Goal: Transaction & Acquisition: Book appointment/travel/reservation

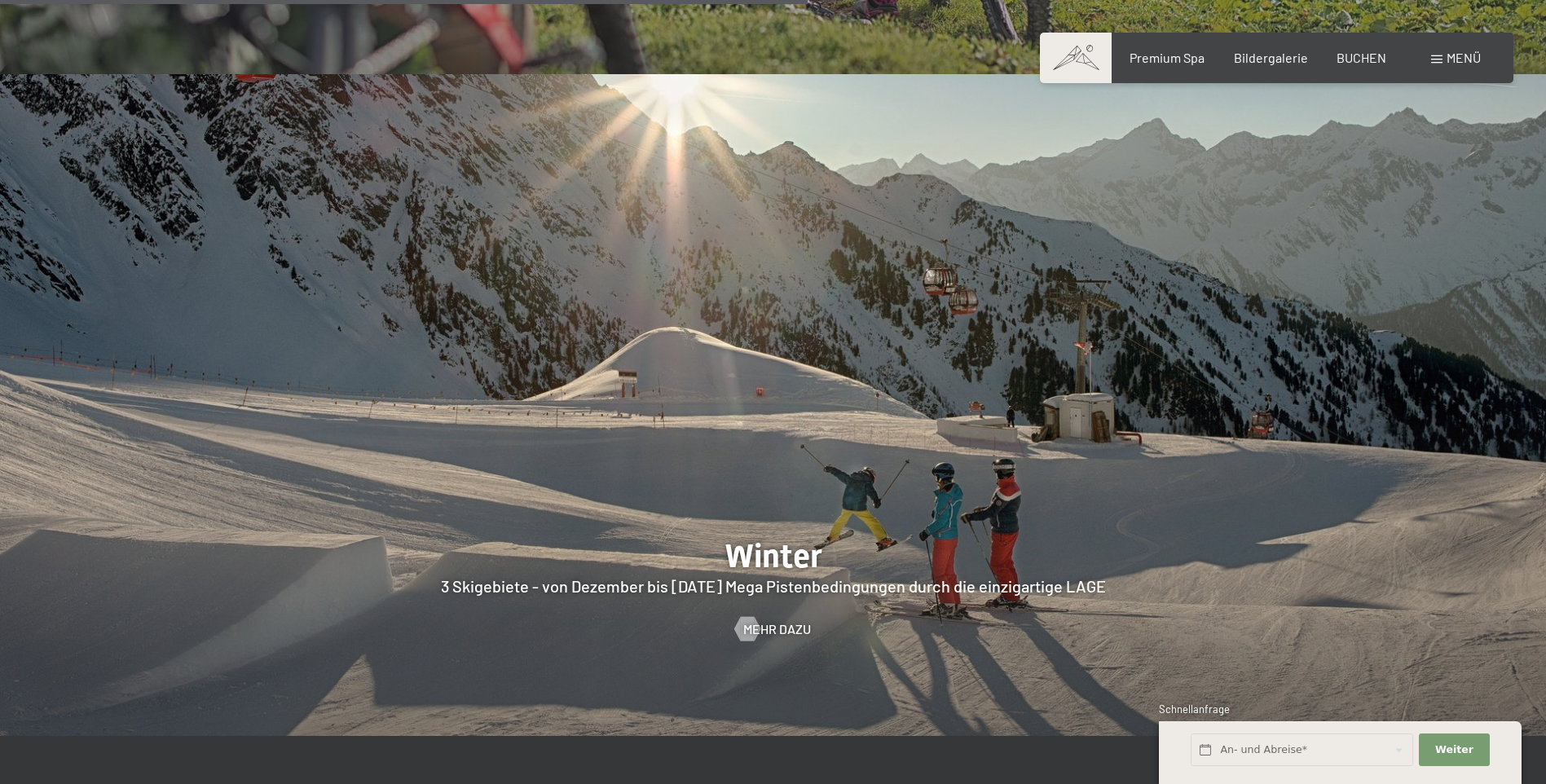
scroll to position [4317, 0]
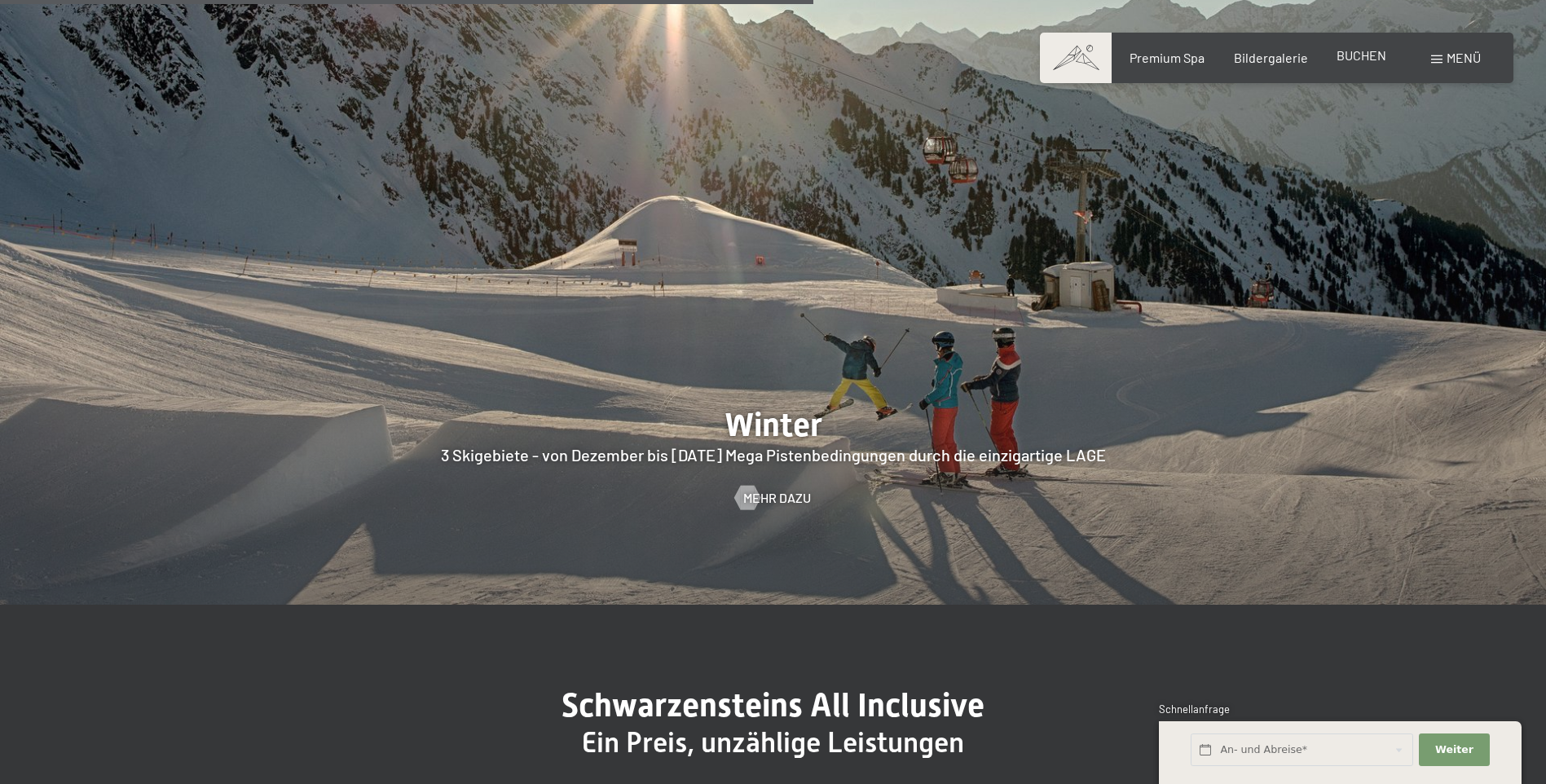
click at [1358, 60] on span "BUCHEN" at bounding box center [1362, 55] width 49 height 16
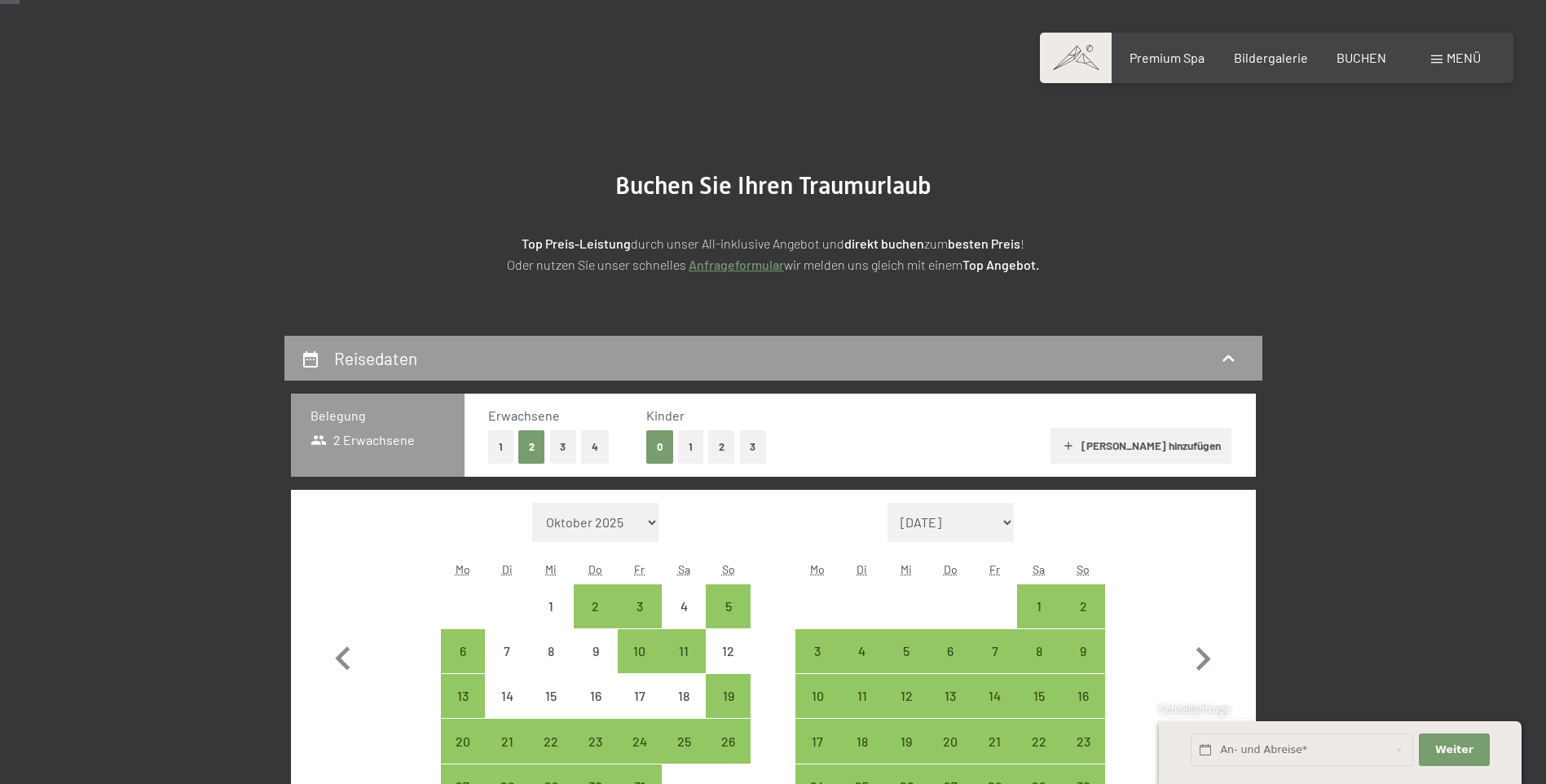
scroll to position [82, 0]
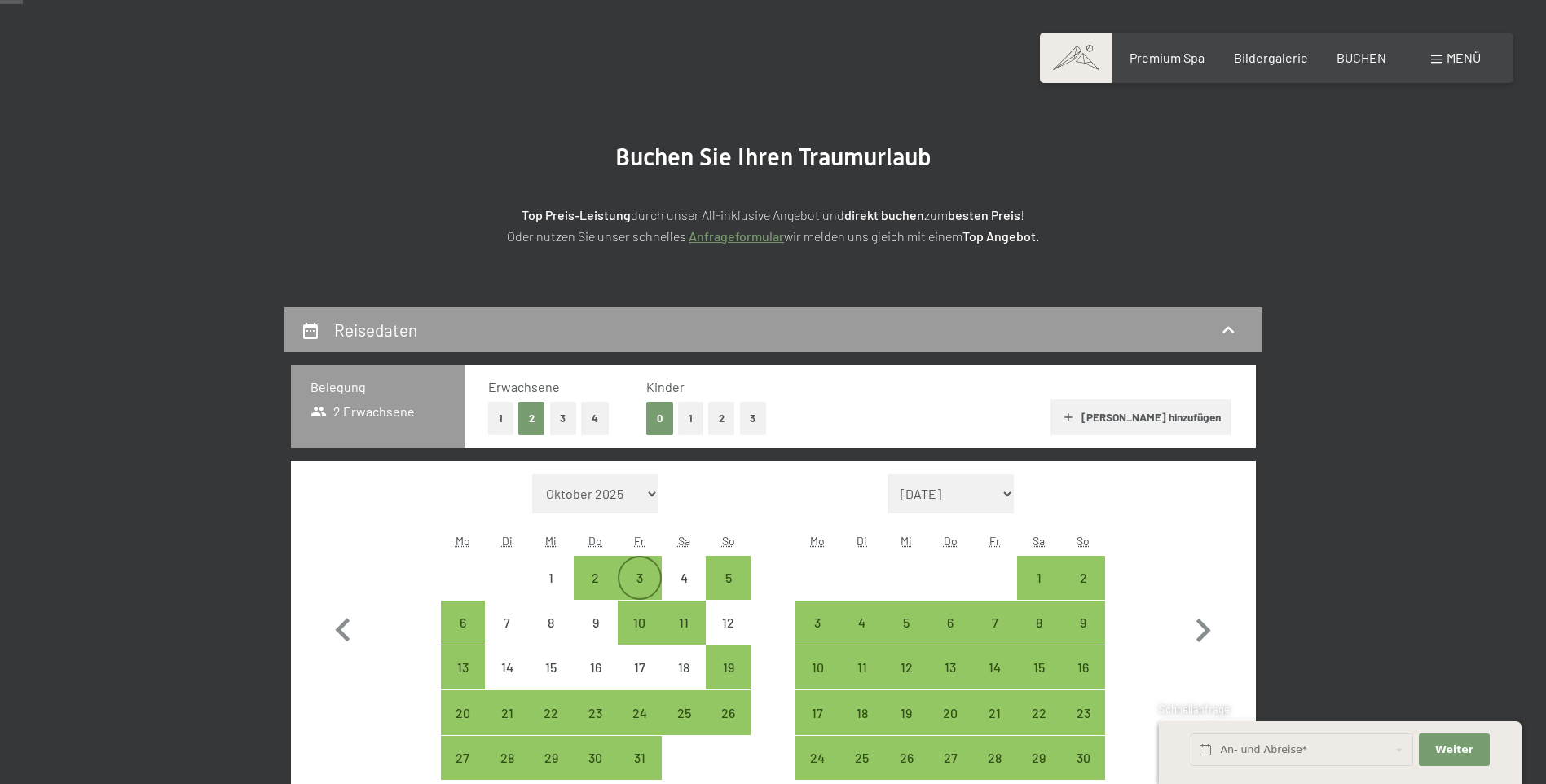
click at [645, 569] on div "3" at bounding box center [640, 577] width 40 height 40
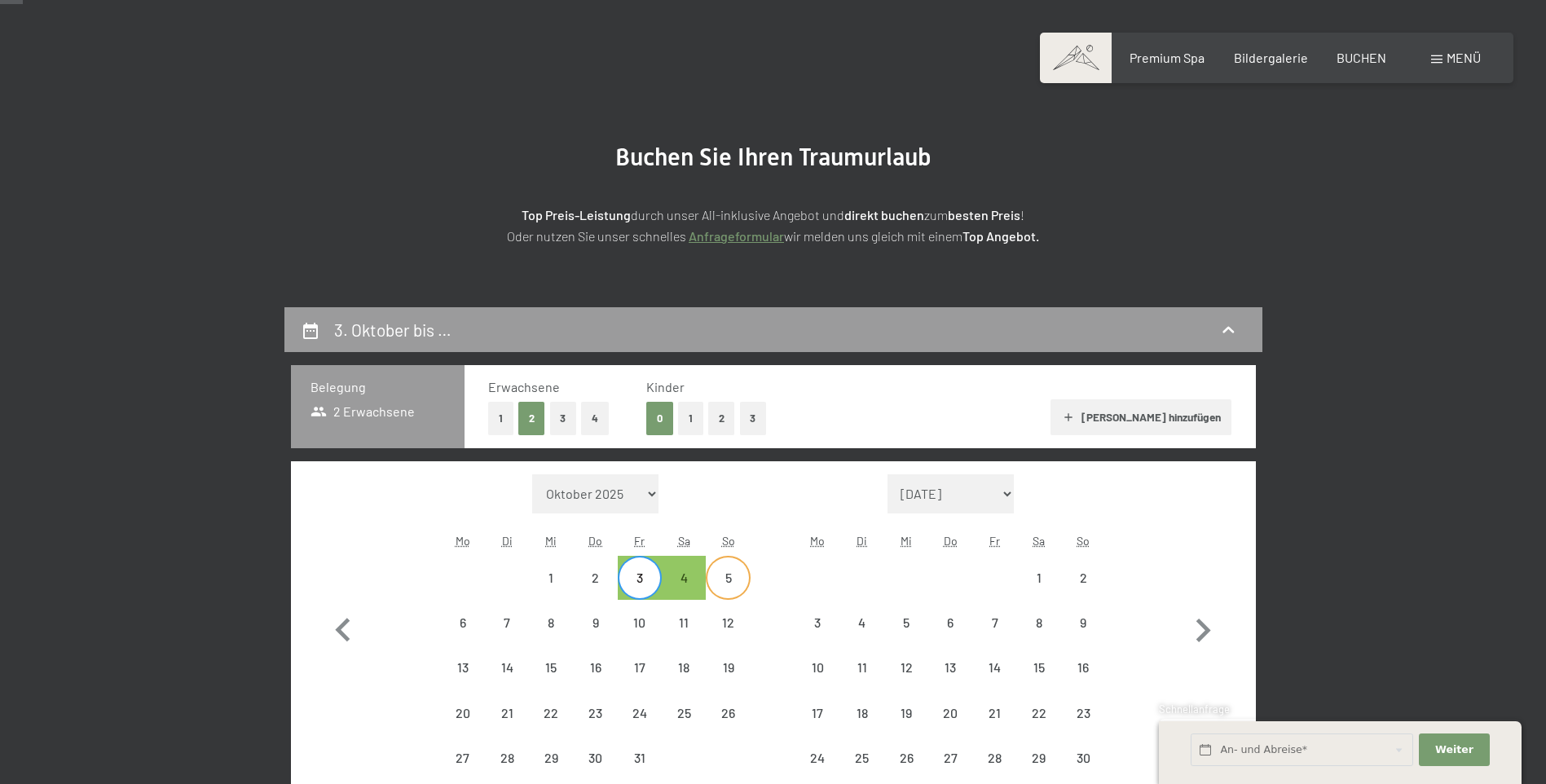
click at [729, 578] on div "5" at bounding box center [728, 591] width 40 height 40
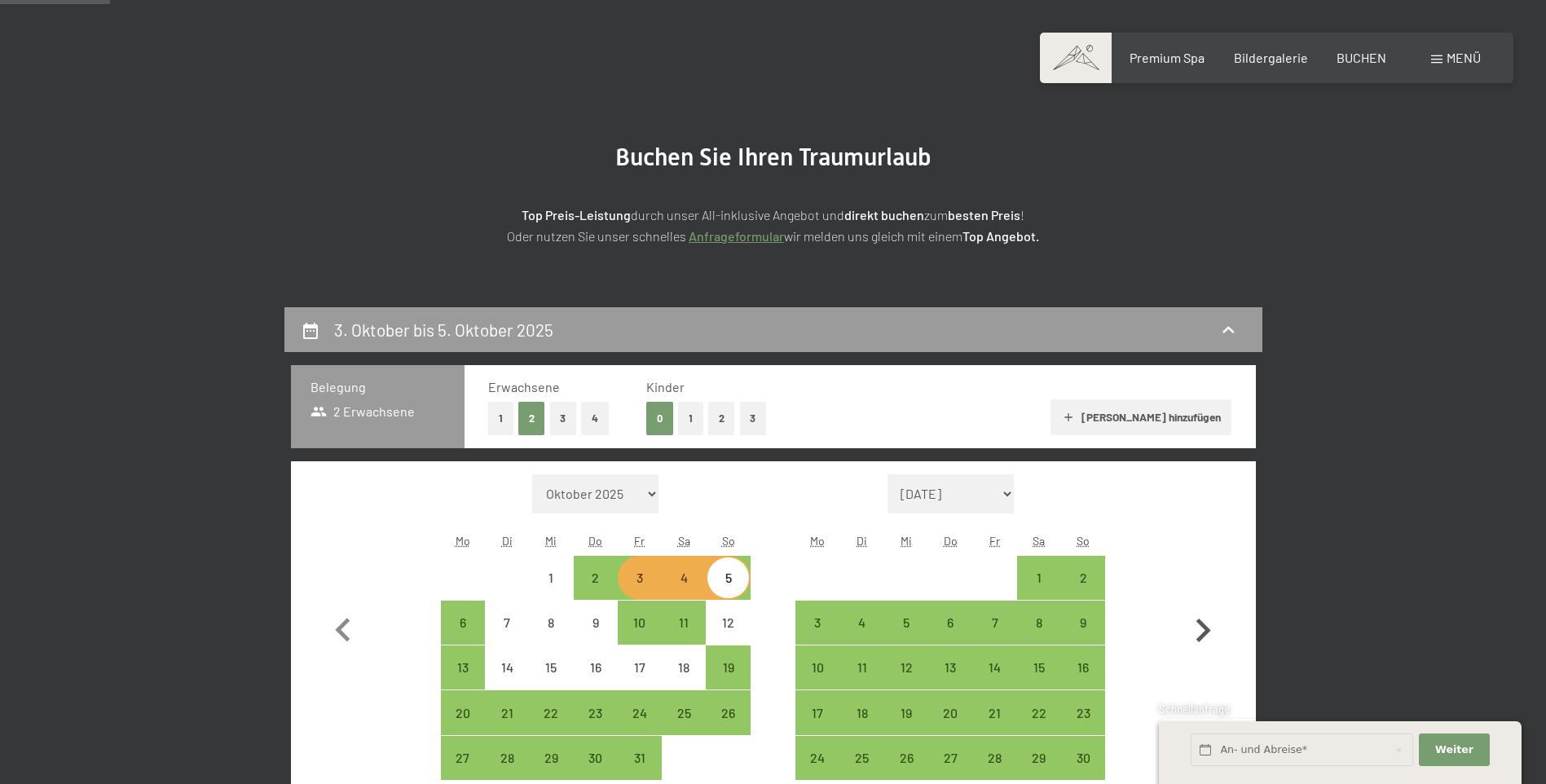
scroll to position [408, 0]
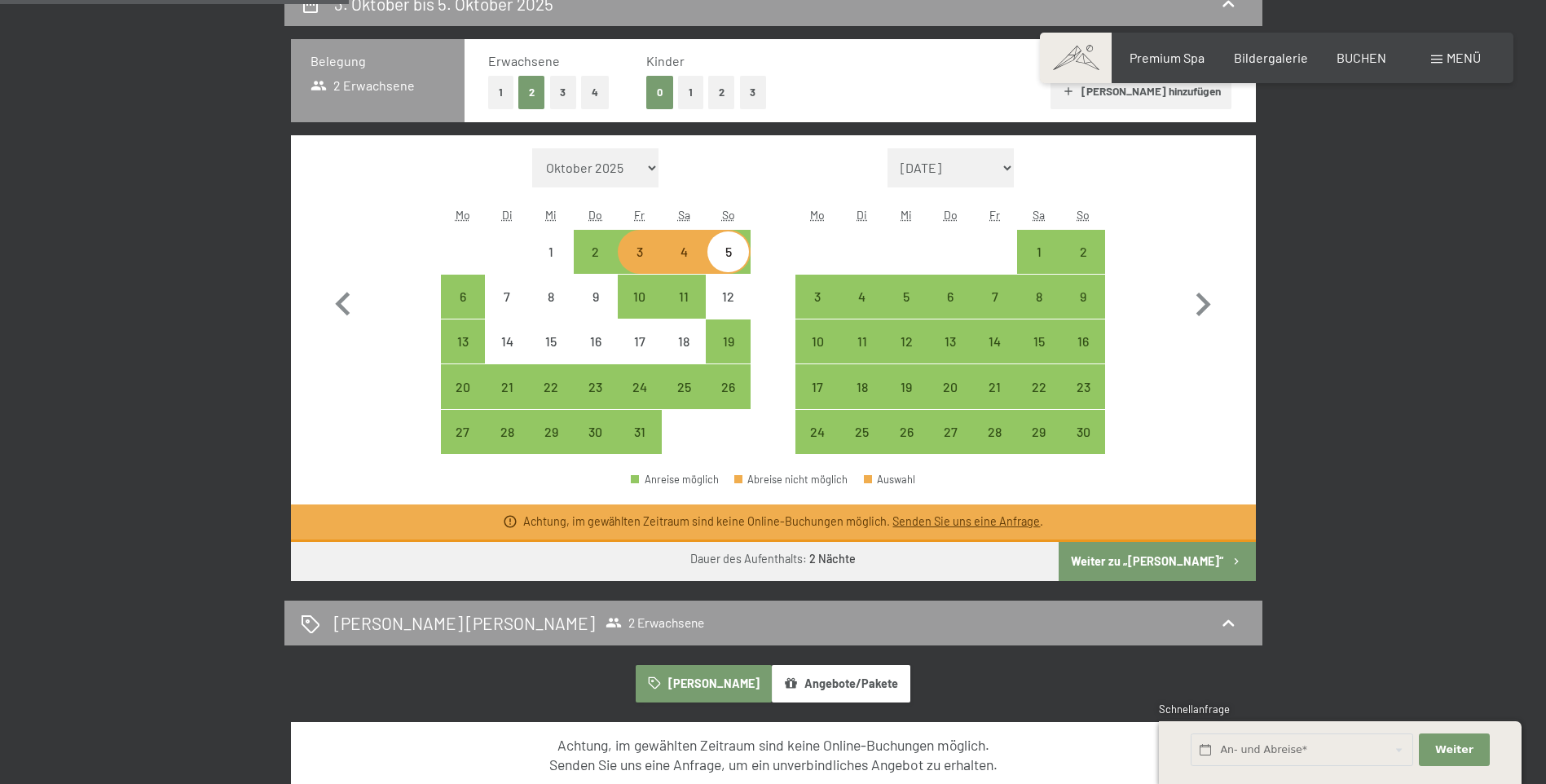
click at [690, 93] on button "1" at bounding box center [691, 93] width 26 height 33
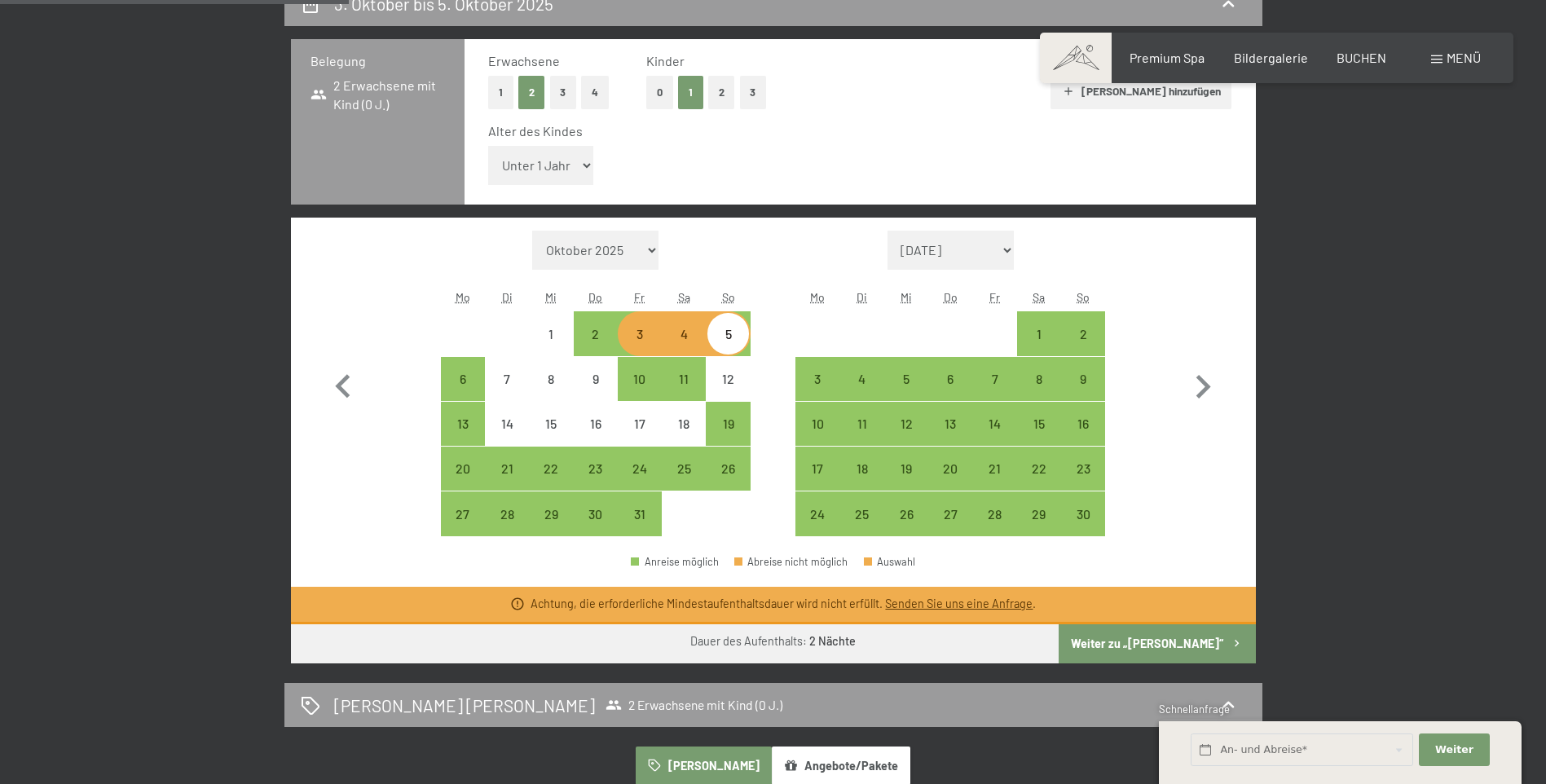
click at [643, 324] on div "3" at bounding box center [640, 333] width 40 height 40
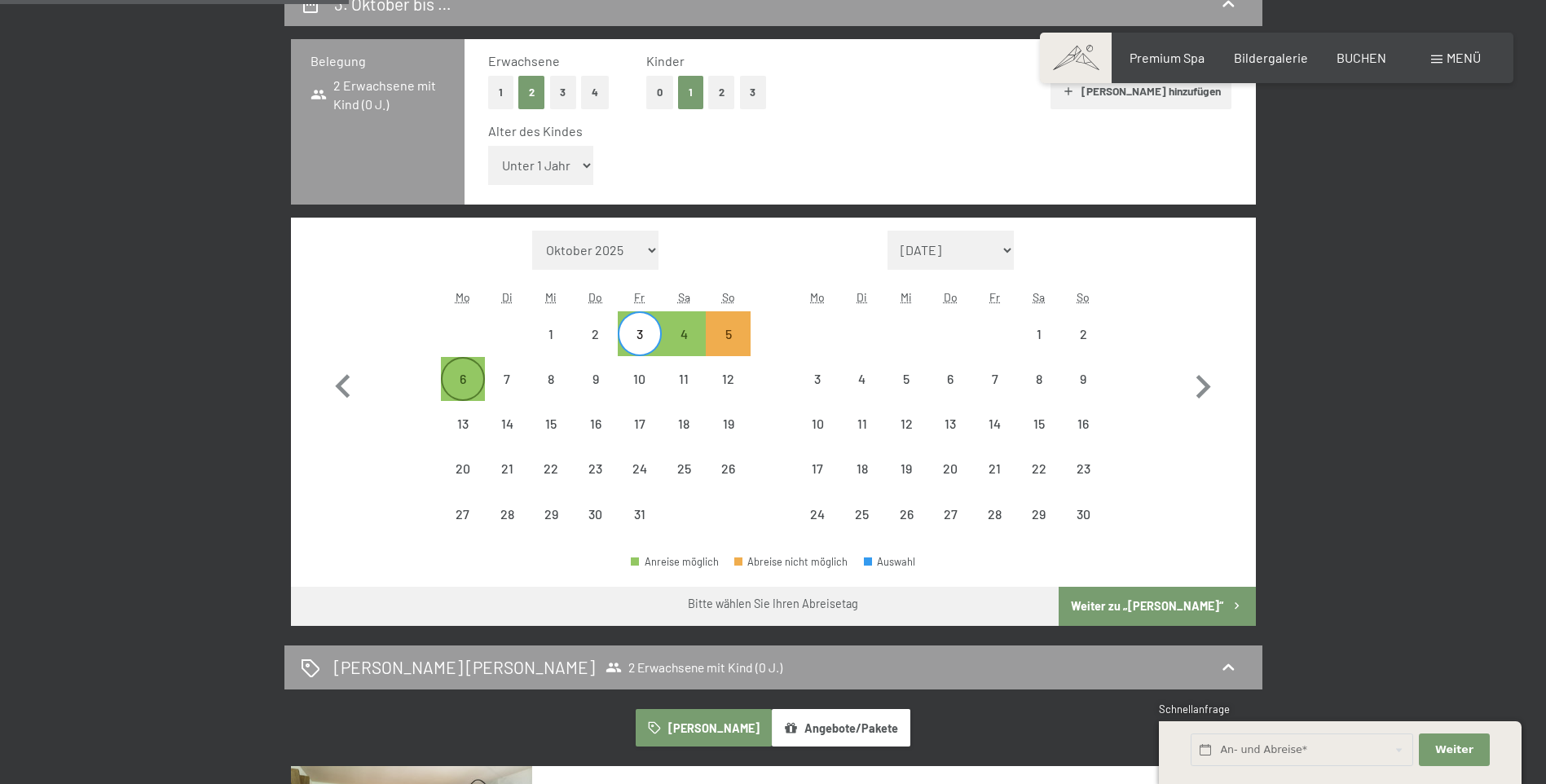
click at [455, 382] on div "6" at bounding box center [463, 392] width 40 height 40
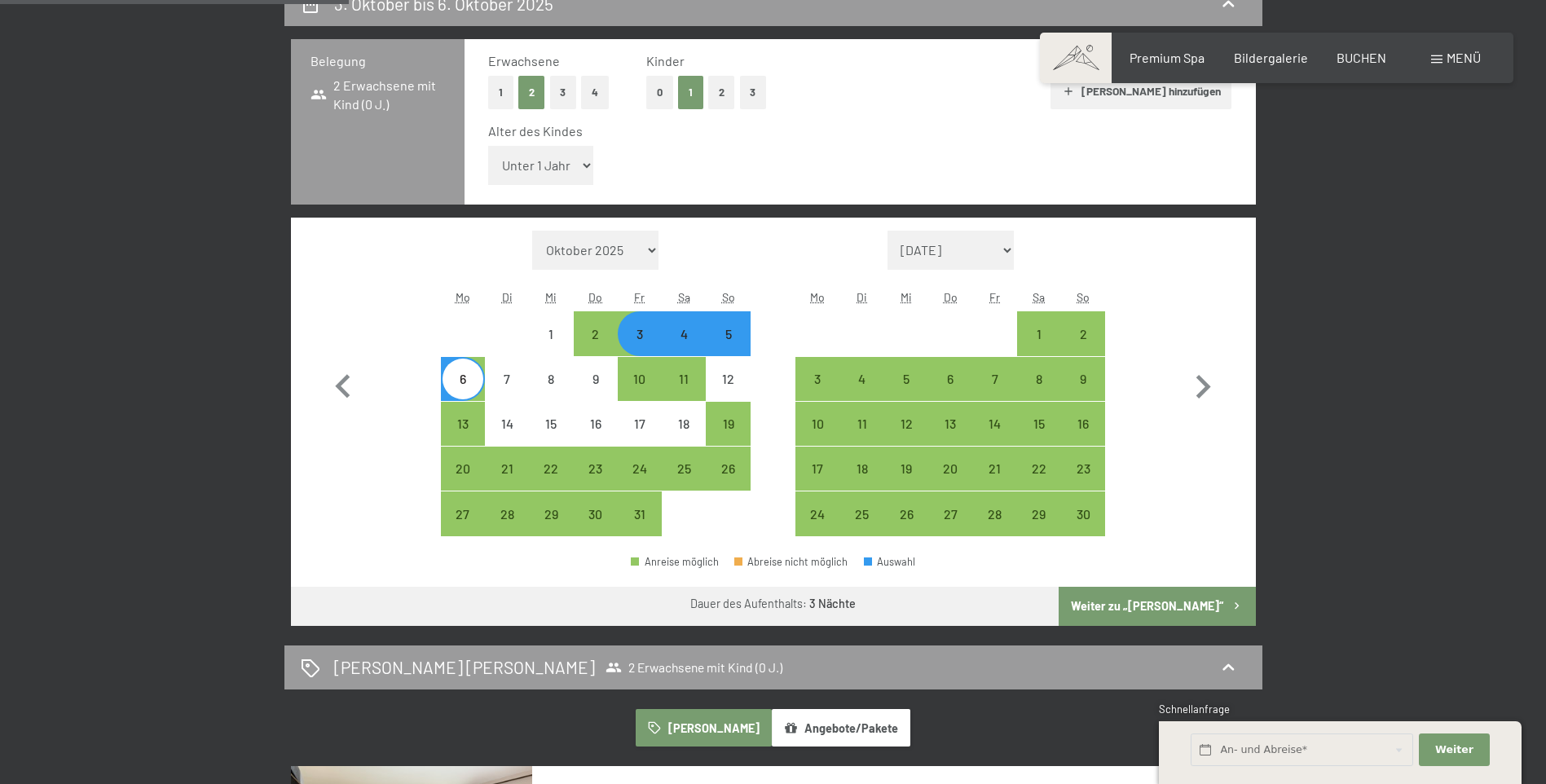
click at [1169, 610] on button "Weiter zu „[PERSON_NAME]“" at bounding box center [1157, 605] width 196 height 39
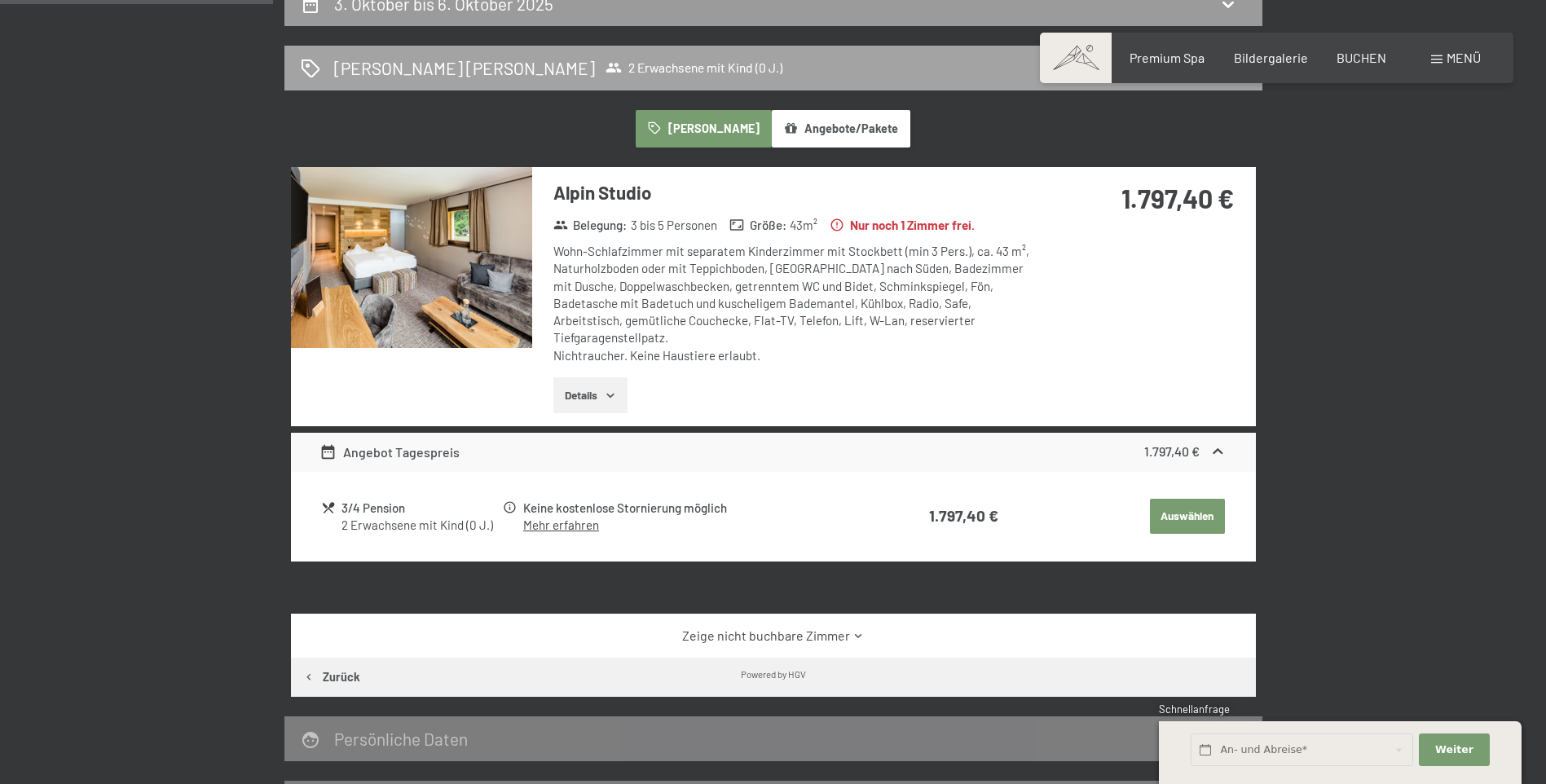
scroll to position [388, 0]
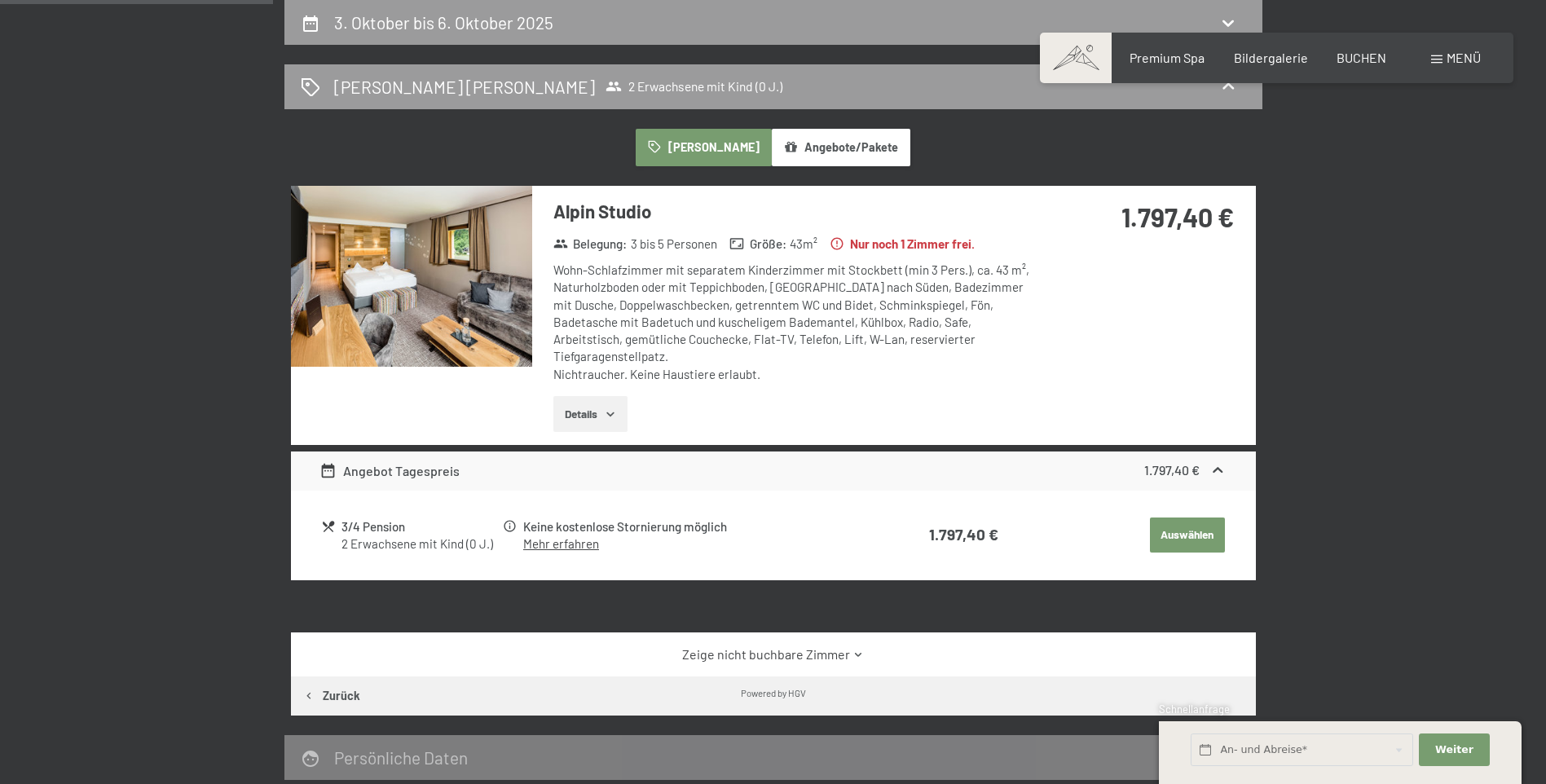
click at [450, 268] on img at bounding box center [411, 276] width 241 height 180
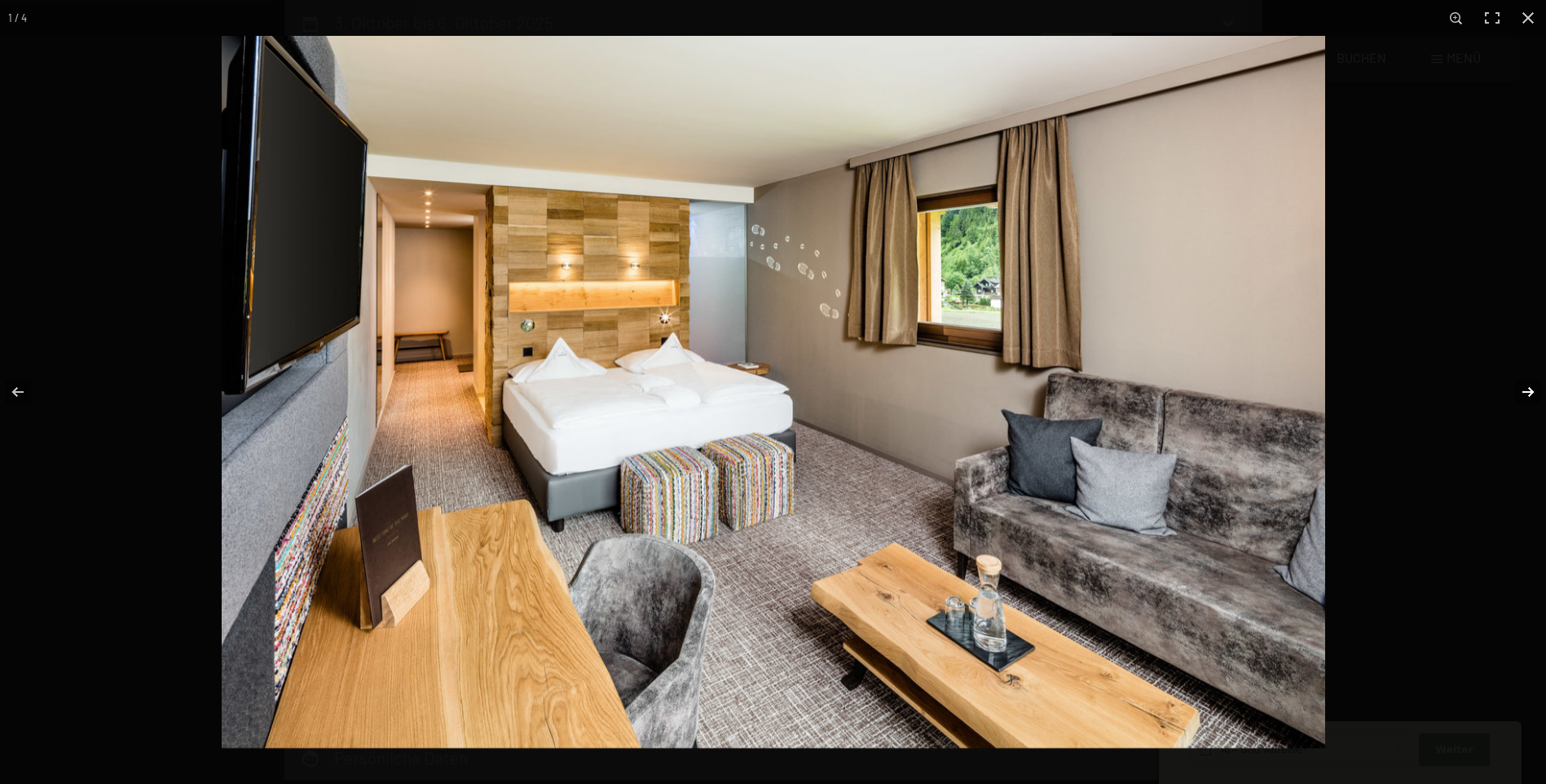
click at [1530, 390] on button "button" at bounding box center [1518, 391] width 57 height 82
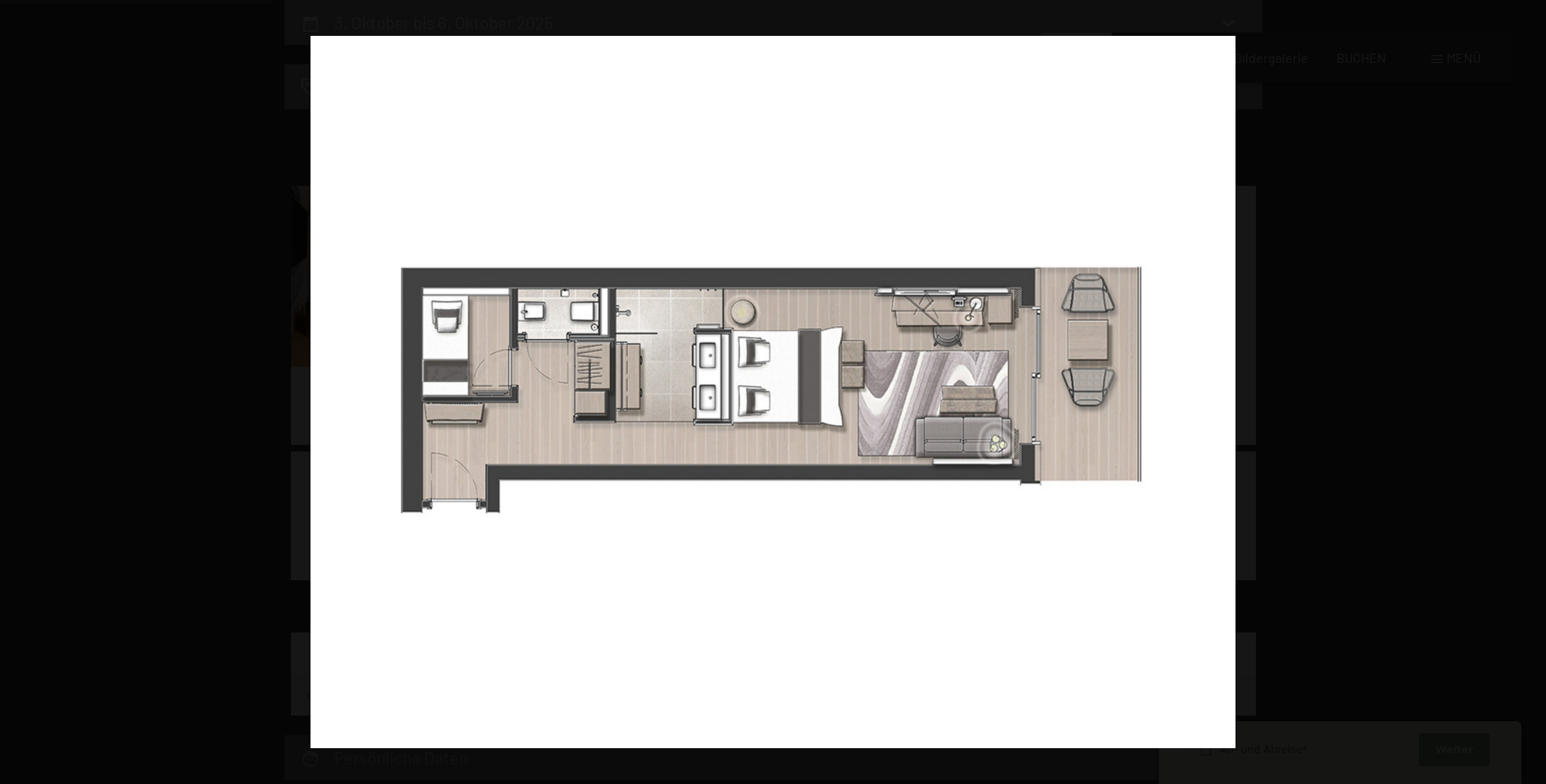
click at [1530, 390] on button "button" at bounding box center [1518, 391] width 57 height 82
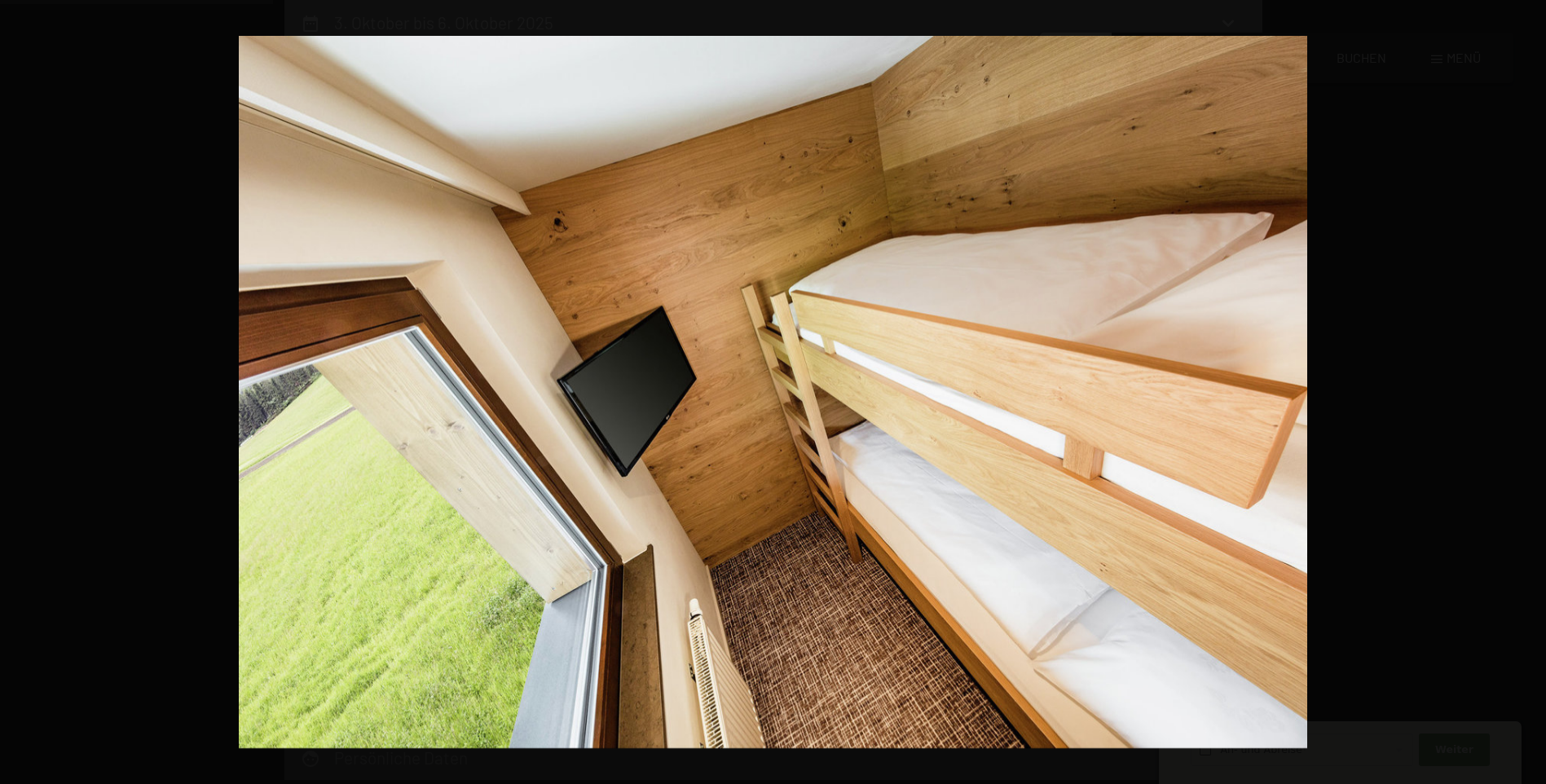
click at [1530, 390] on button "button" at bounding box center [1518, 391] width 57 height 82
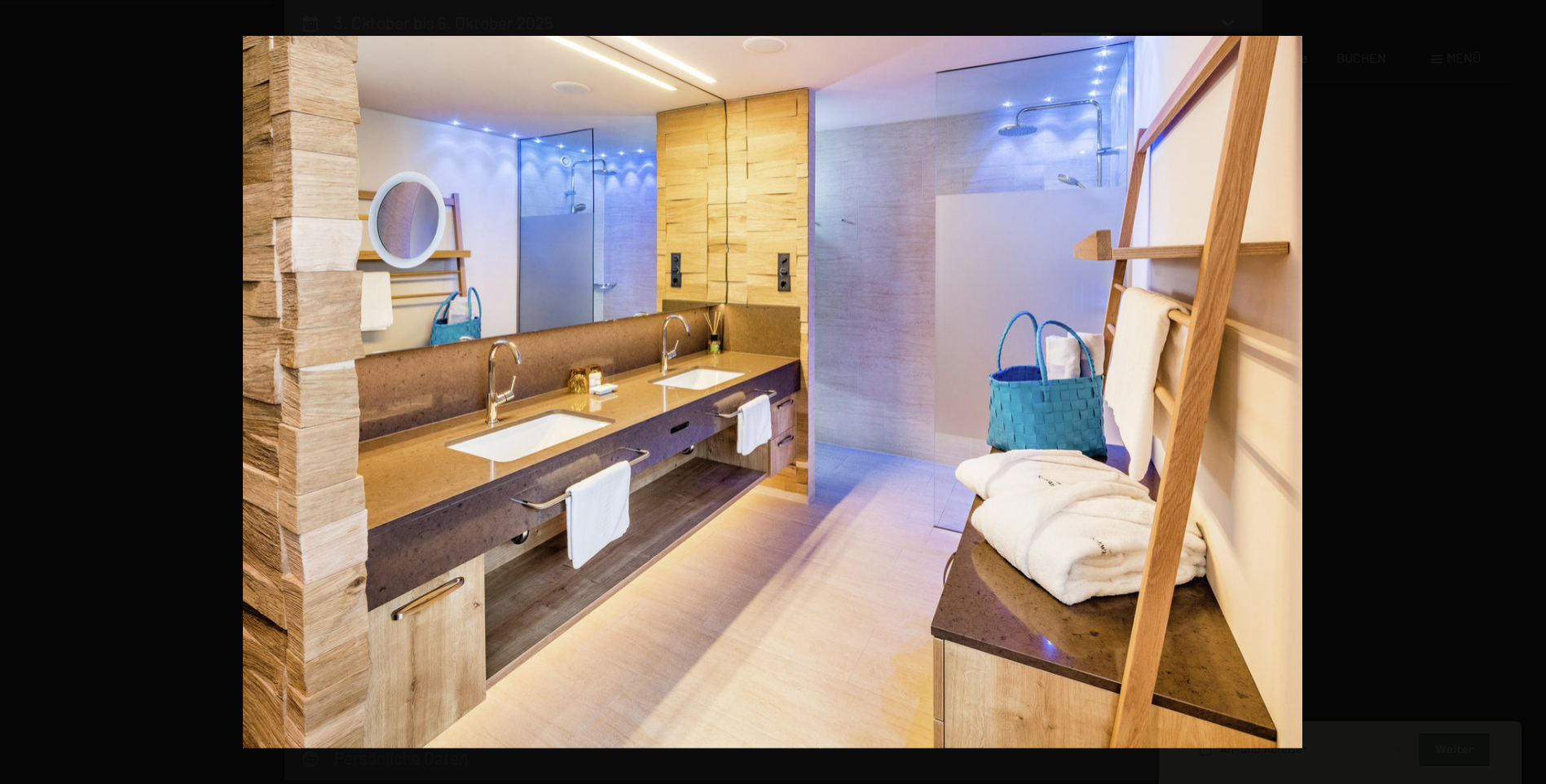
click at [1530, 390] on button "button" at bounding box center [1518, 391] width 57 height 82
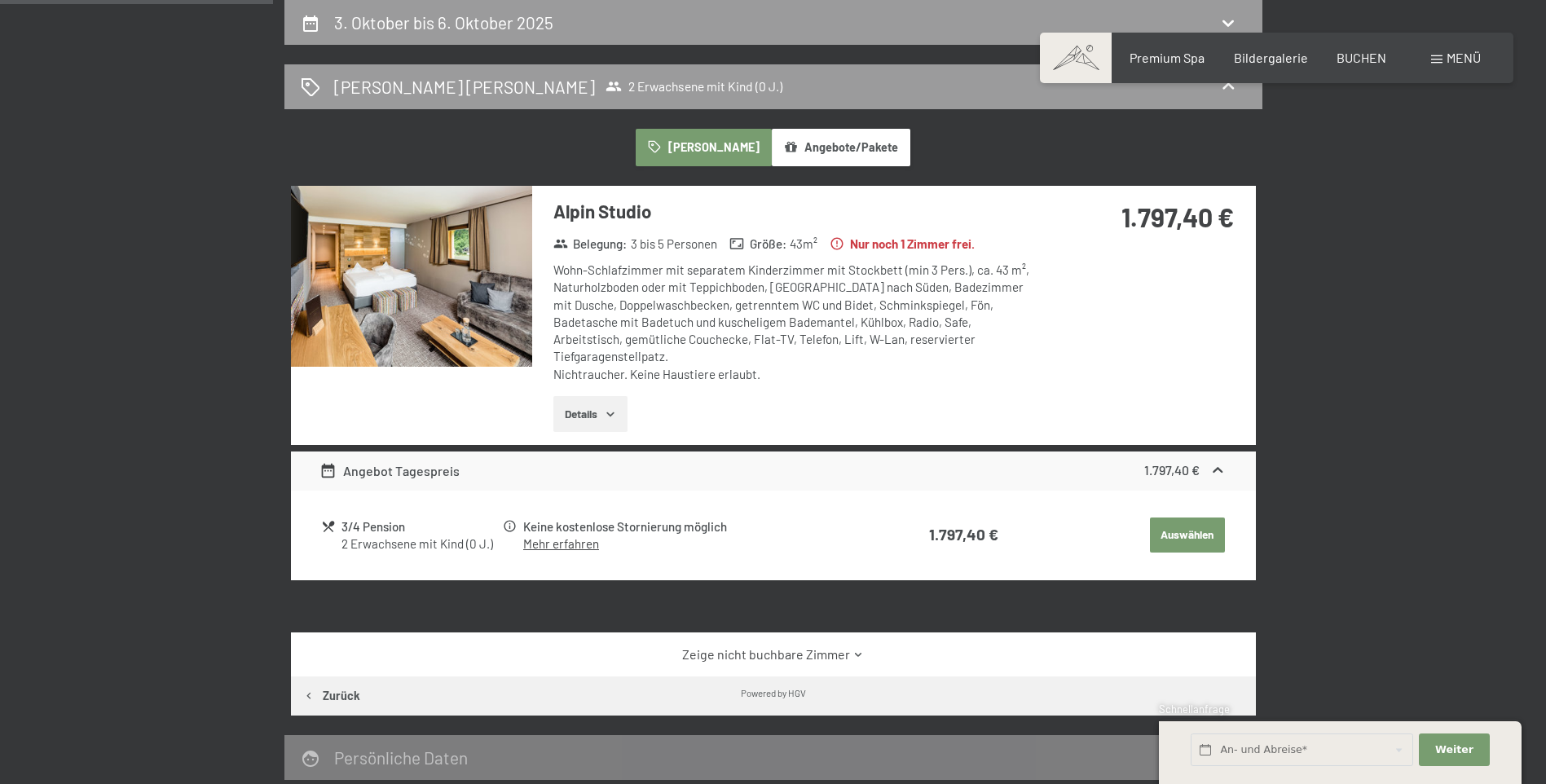
click at [0, 0] on button "button" at bounding box center [0, 0] width 0 height 0
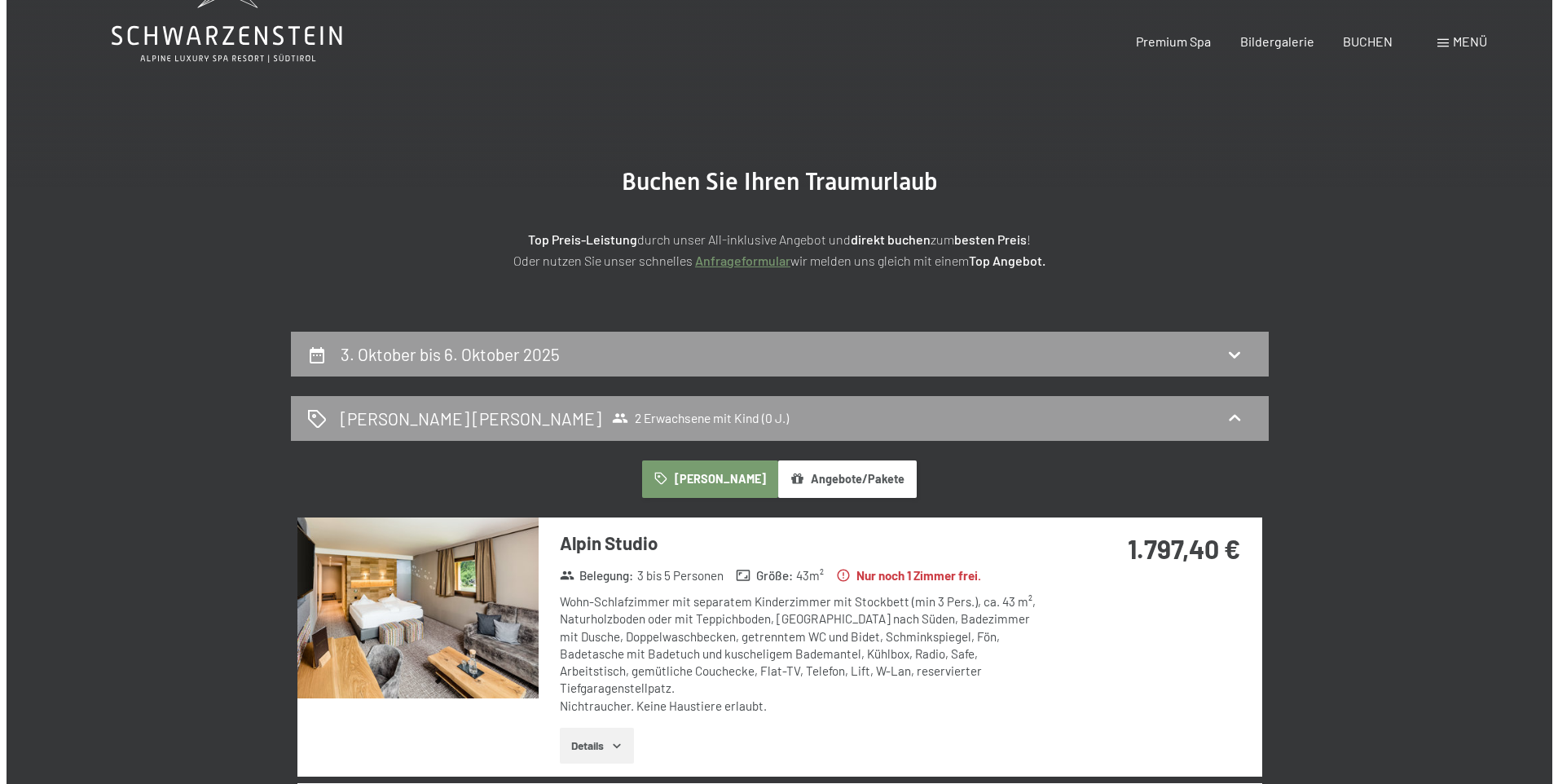
scroll to position [0, 0]
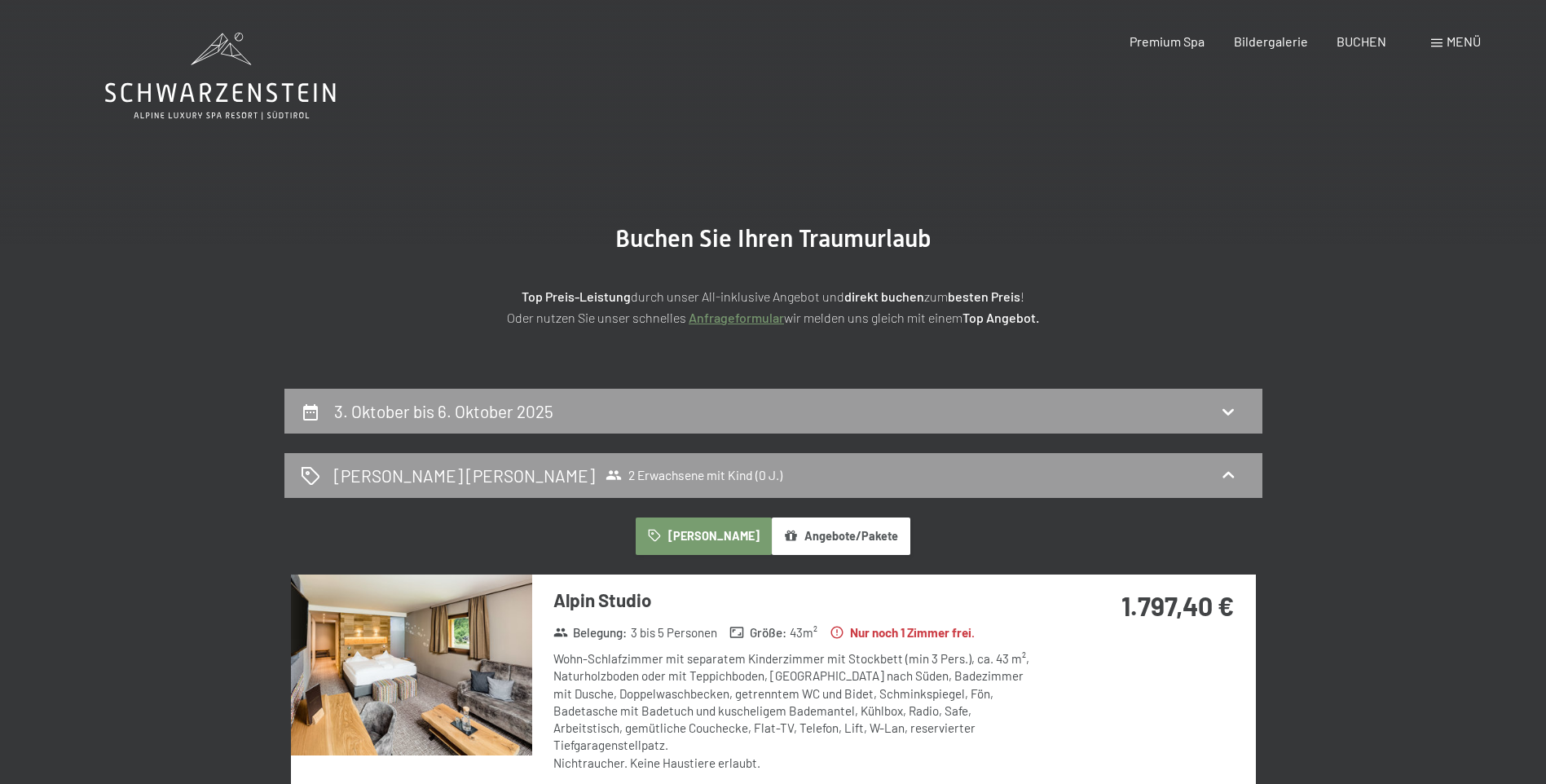
click at [1451, 40] on span "Menü" at bounding box center [1464, 40] width 34 height 16
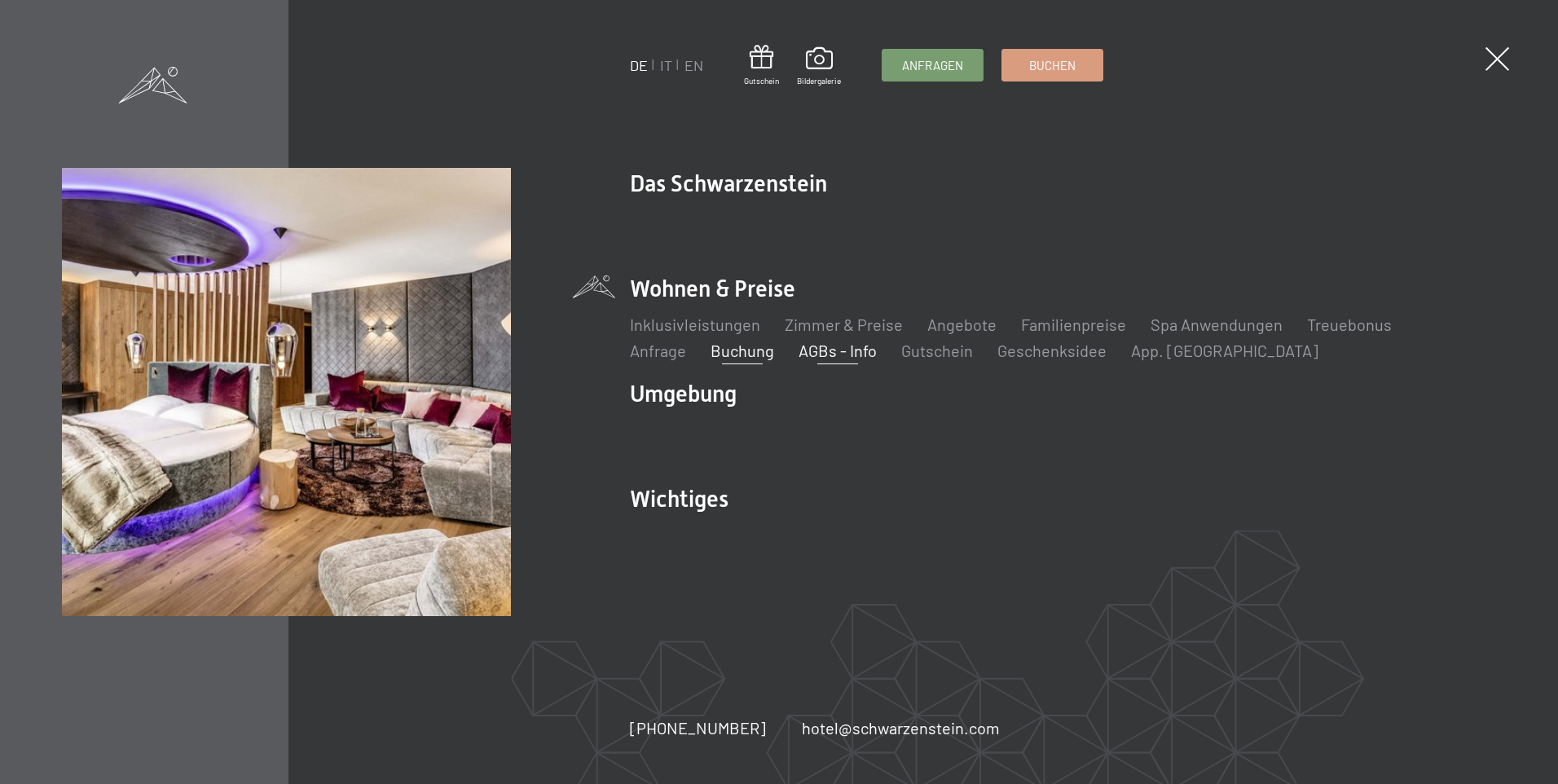
click at [799, 350] on link "AGBs - Info" at bounding box center [838, 350] width 78 height 19
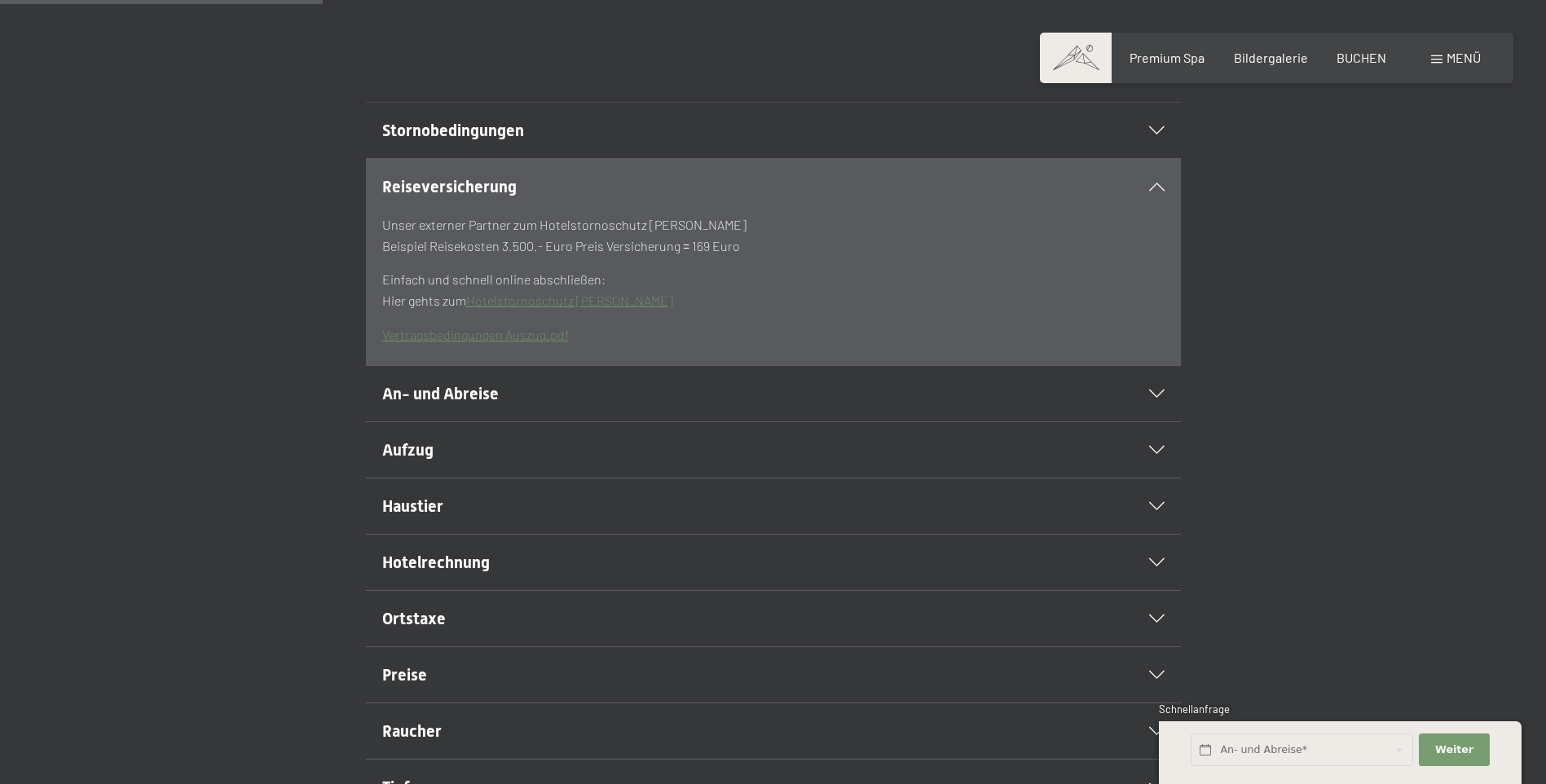
click at [702, 531] on div "Haustier" at bounding box center [773, 506] width 783 height 55
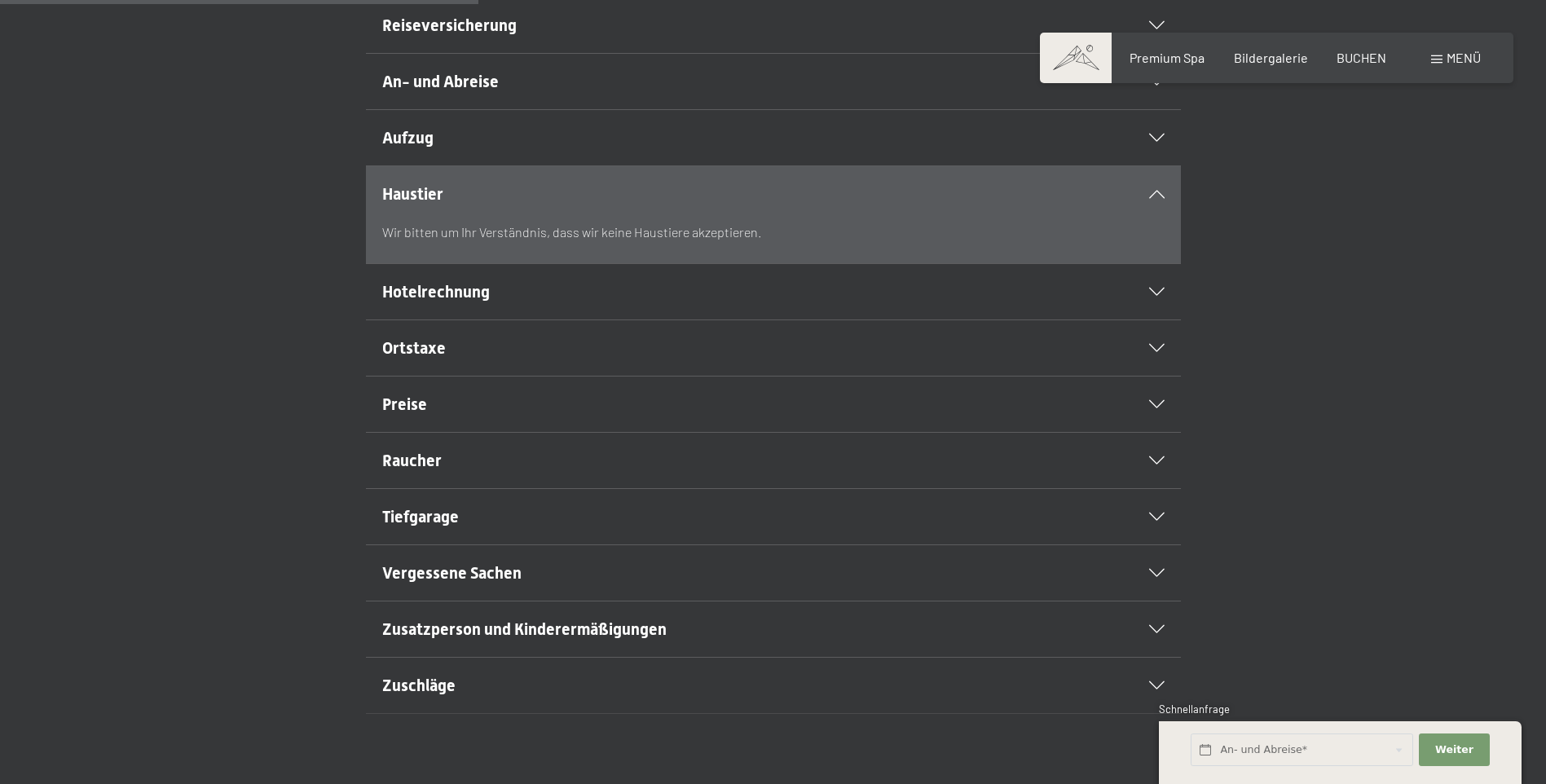
scroll to position [571, 0]
click at [723, 583] on h2 "Vergessene Sachen" at bounding box center [734, 571] width 704 height 23
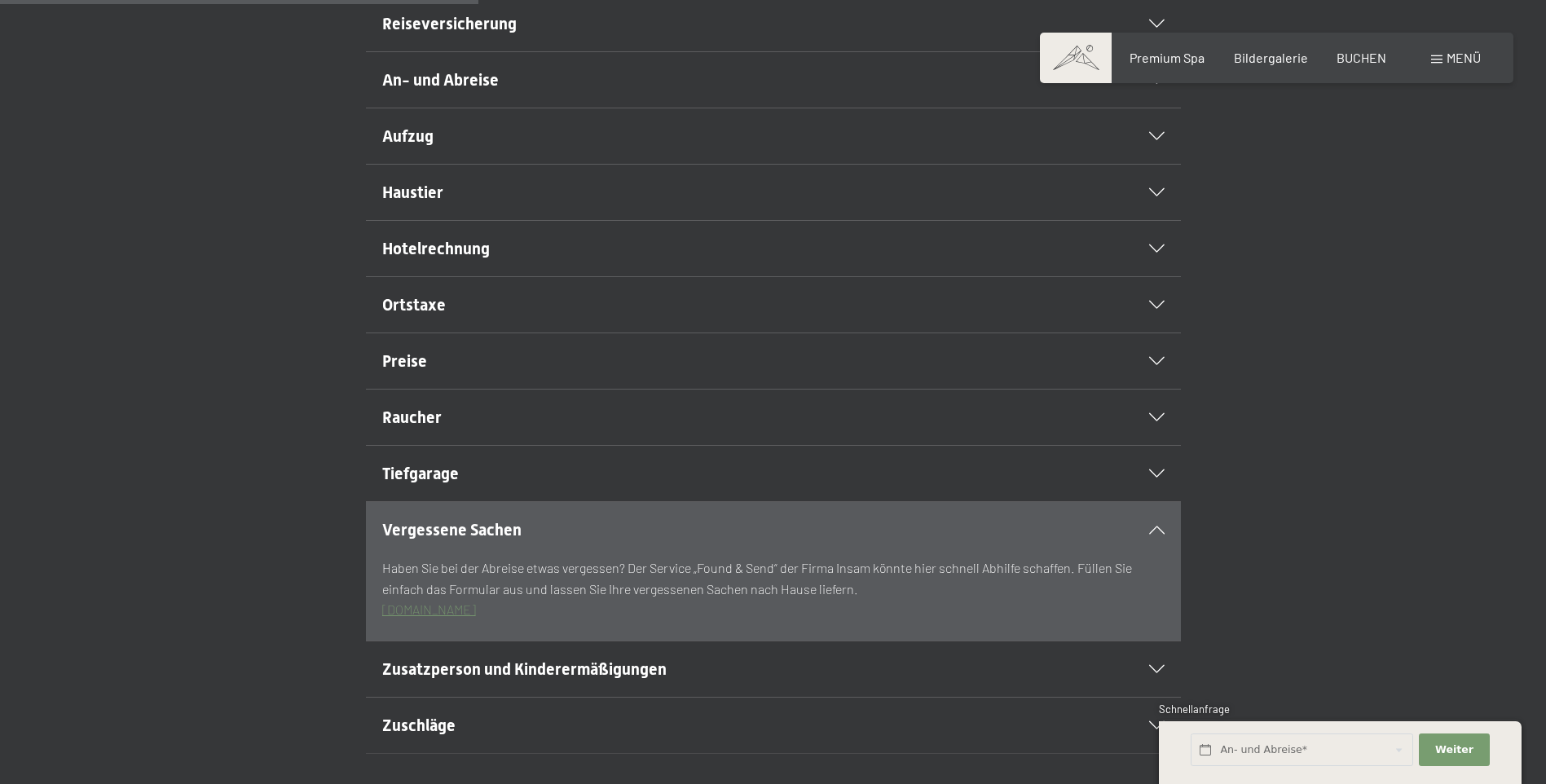
click at [476, 616] on link "www.foundandsend.it" at bounding box center [429, 608] width 93 height 16
